Goal: Check status: Check status

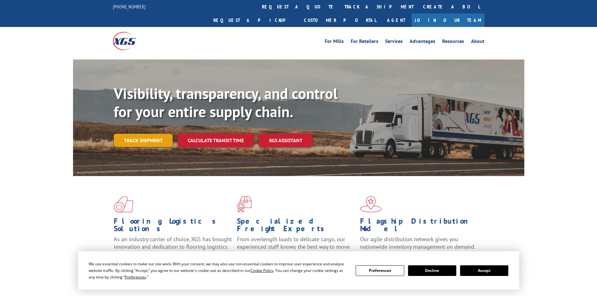
click at [140, 134] on link "Track shipment" at bounding box center [143, 140] width 59 height 13
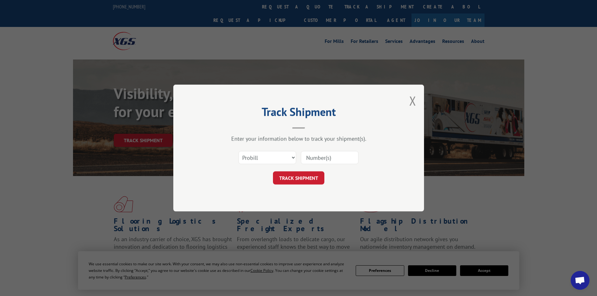
paste input "534377"
type input "534377"
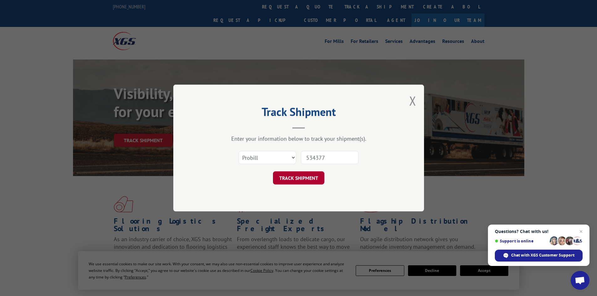
click at [289, 176] on button "TRACK SHIPMENT" at bounding box center [298, 177] width 51 height 13
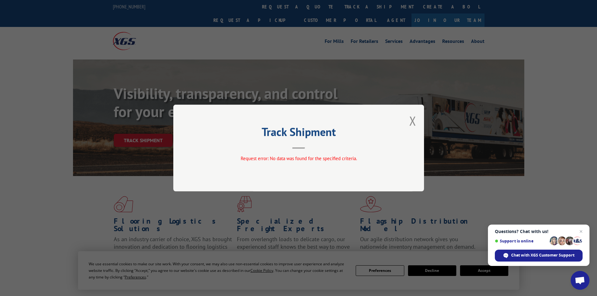
drag, startPoint x: 412, startPoint y: 121, endPoint x: 409, endPoint y: 121, distance: 3.5
click at [412, 121] on button "Close modal" at bounding box center [412, 121] width 7 height 17
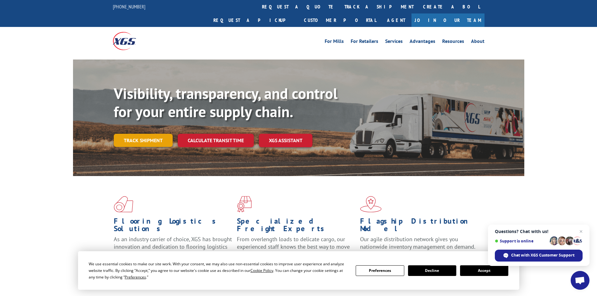
click at [136, 134] on link "Track shipment" at bounding box center [143, 140] width 59 height 13
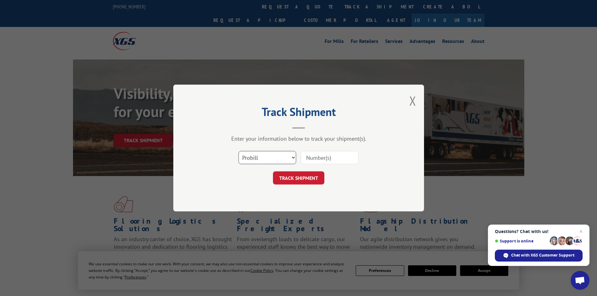
drag, startPoint x: 270, startPoint y: 159, endPoint x: 266, endPoint y: 163, distance: 5.1
click at [269, 160] on select "Select category... Probill BOL PO" at bounding box center [268, 157] width 58 height 13
select select "po"
click at [239, 151] on select "Select category... Probill BOL PO" at bounding box center [268, 157] width 58 height 13
click at [315, 160] on input at bounding box center [330, 157] width 58 height 13
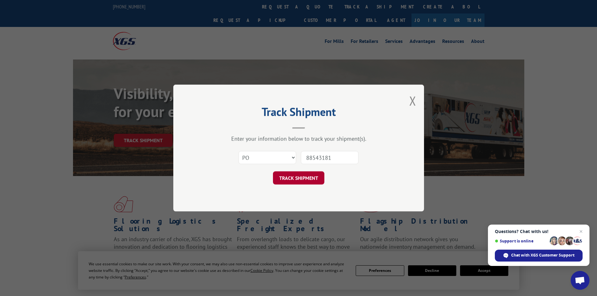
type input "88543181"
click at [299, 175] on button "TRACK SHIPMENT" at bounding box center [298, 177] width 51 height 13
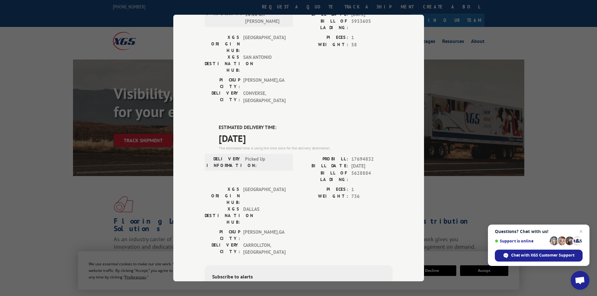
scroll to position [94, 0]
